Goal: Check status

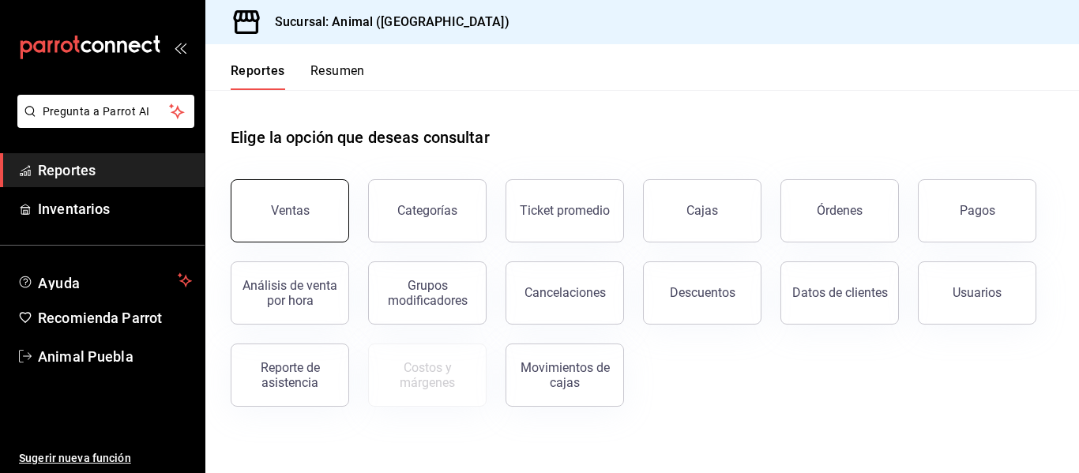
click at [330, 217] on button "Ventas" at bounding box center [290, 210] width 118 height 63
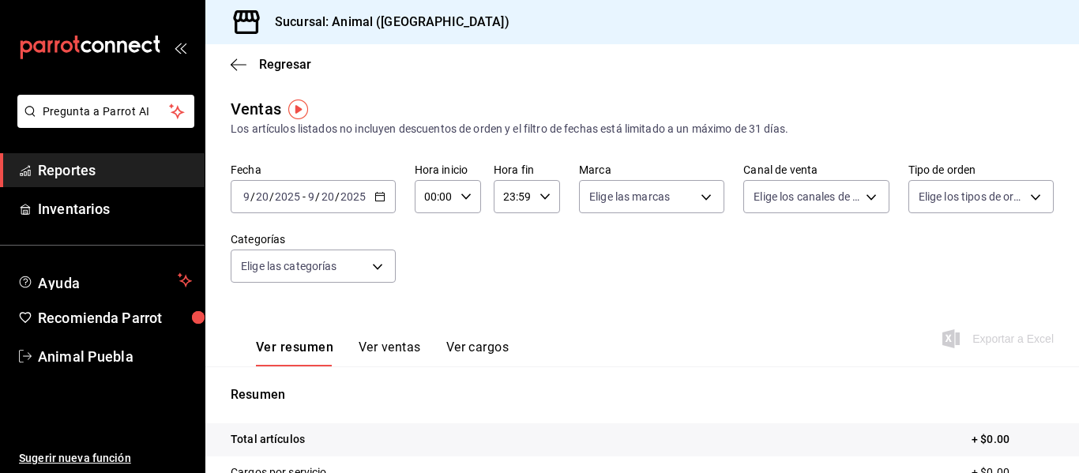
click at [379, 193] on \(Stroke\) "button" at bounding box center [379, 197] width 9 height 9
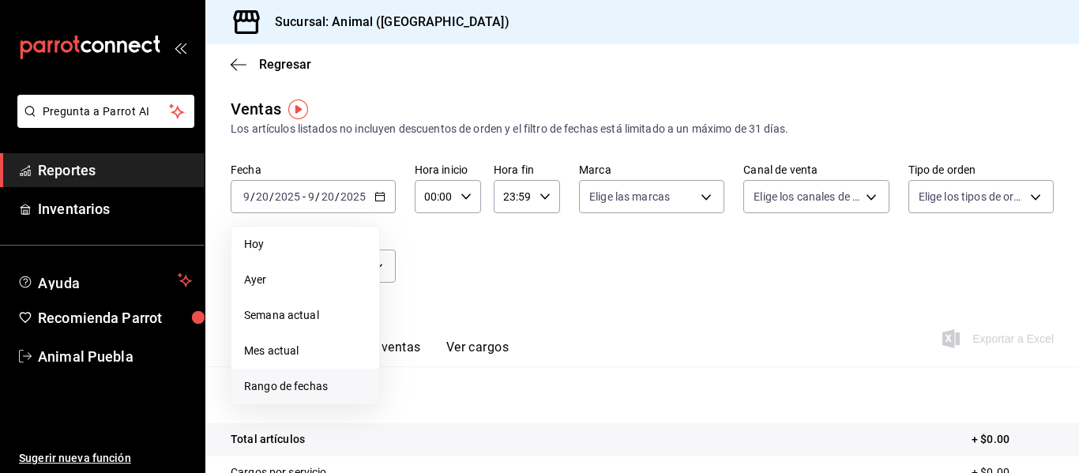
click at [327, 377] on li "Rango de fechas" at bounding box center [305, 387] width 148 height 36
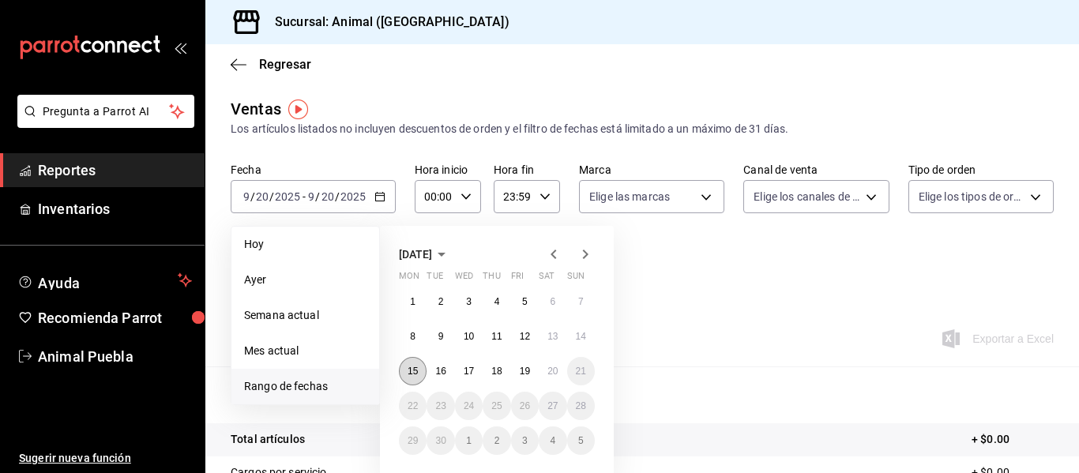
click at [411, 378] on button "15" at bounding box center [413, 371] width 28 height 28
click at [550, 370] on abbr "20" at bounding box center [552, 371] width 10 height 11
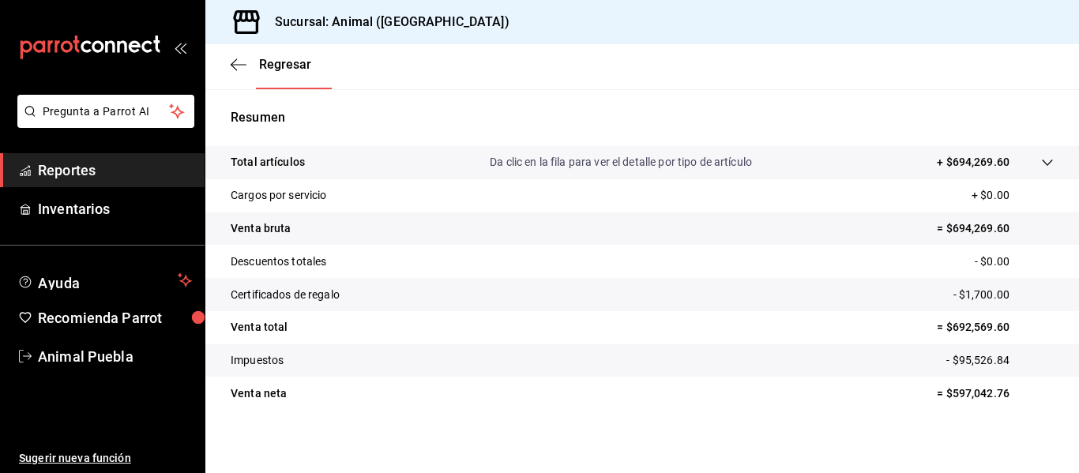
scroll to position [284, 0]
